Goal: Ask a question: Seek information or help from site administrators or community

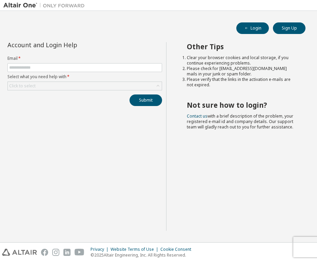
click at [126, 74] on label "Select what you need help with *" at bounding box center [84, 76] width 155 height 5
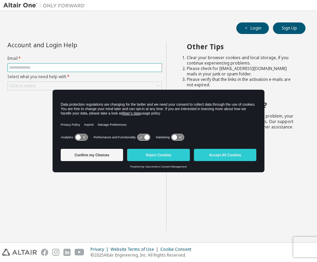
click at [125, 70] on input "text" at bounding box center [84, 67] width 151 height 5
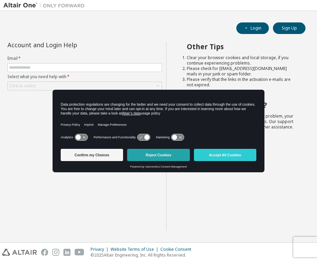
click at [165, 158] on button "Reject Cookies" at bounding box center [158, 155] width 62 height 12
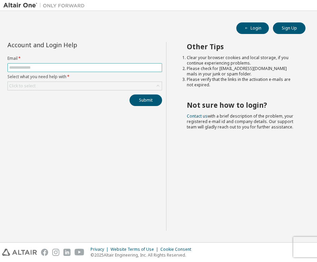
click at [127, 70] on input "text" at bounding box center [84, 67] width 151 height 5
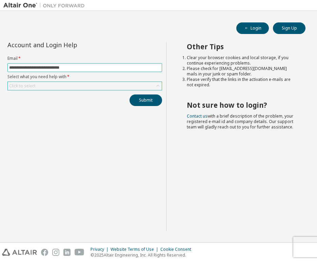
type input "**********"
click at [99, 86] on div "Click to select" at bounding box center [85, 86] width 154 height 8
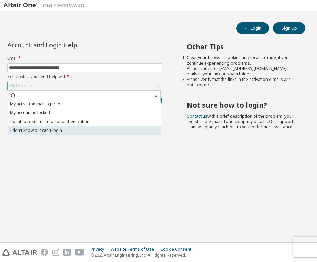
scroll to position [19, 0]
click at [70, 127] on li "I don't know but can't login" at bounding box center [84, 130] width 153 height 9
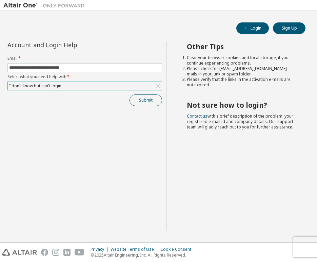
click at [145, 100] on button "Submit" at bounding box center [146, 100] width 33 height 12
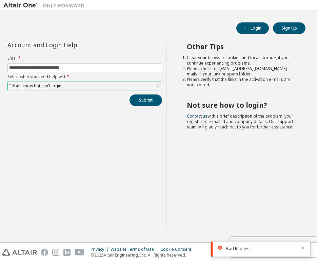
click at [301, 247] on div at bounding box center [301, 248] width 8 height 6
click at [302, 247] on icon "button" at bounding box center [303, 248] width 4 height 4
